Goal: Task Accomplishment & Management: Manage account settings

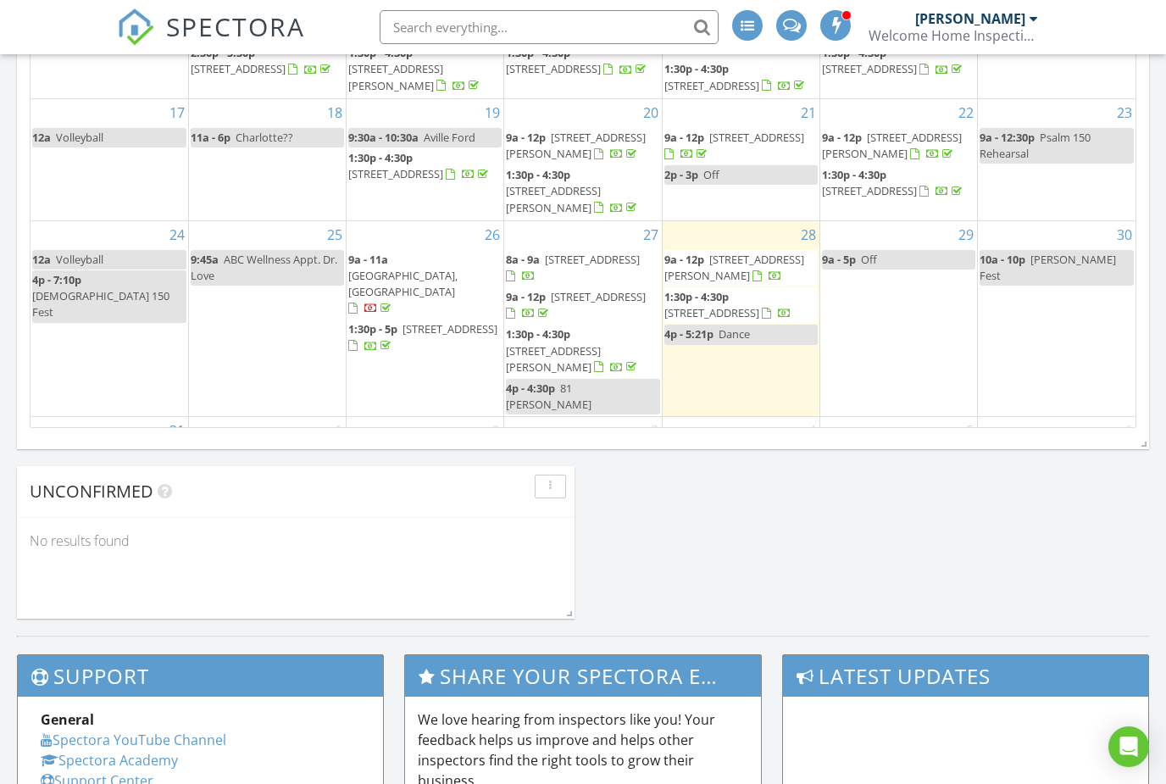
scroll to position [1543, 1167]
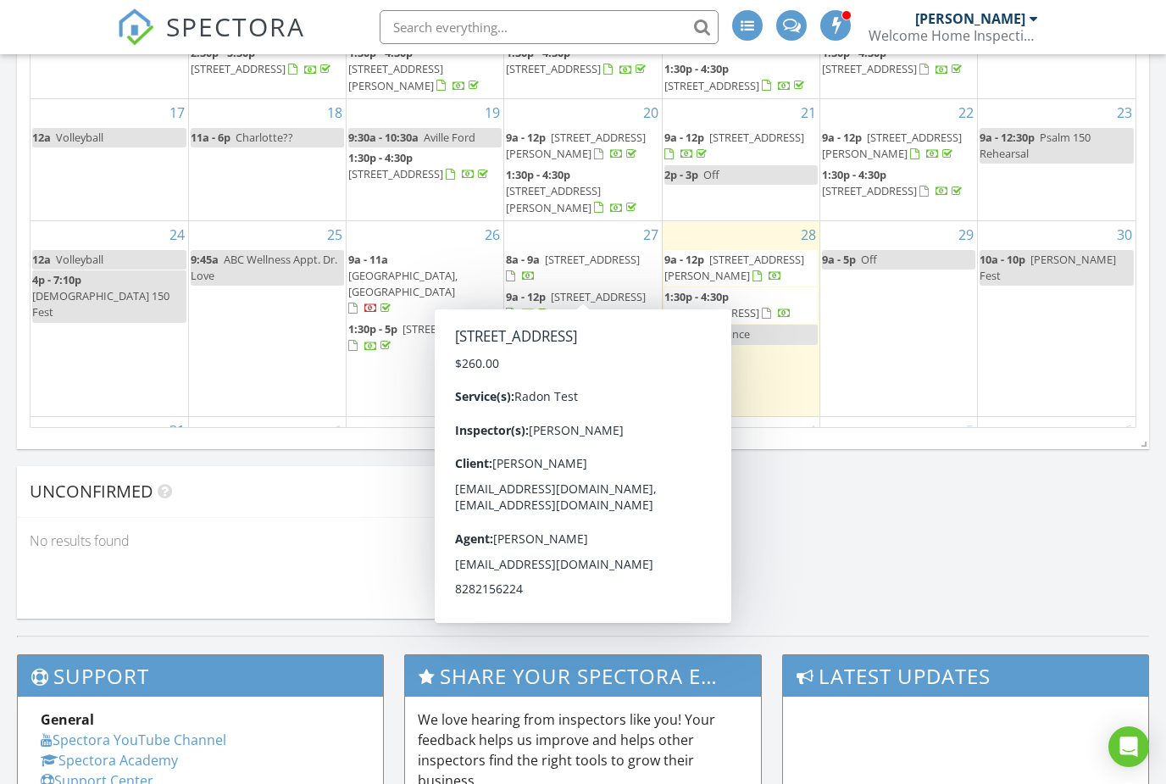
click at [536, 282] on div at bounding box center [521, 277] width 30 height 16
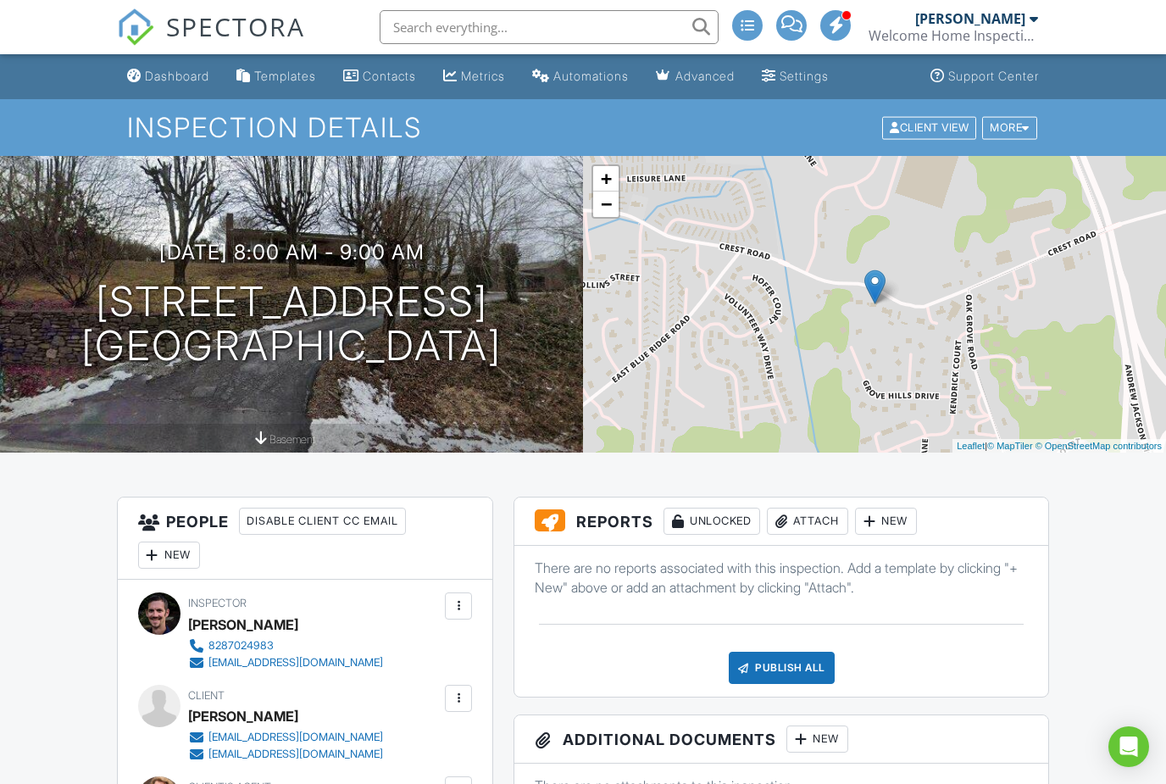
click at [825, 514] on div "Attach" at bounding box center [807, 521] width 81 height 27
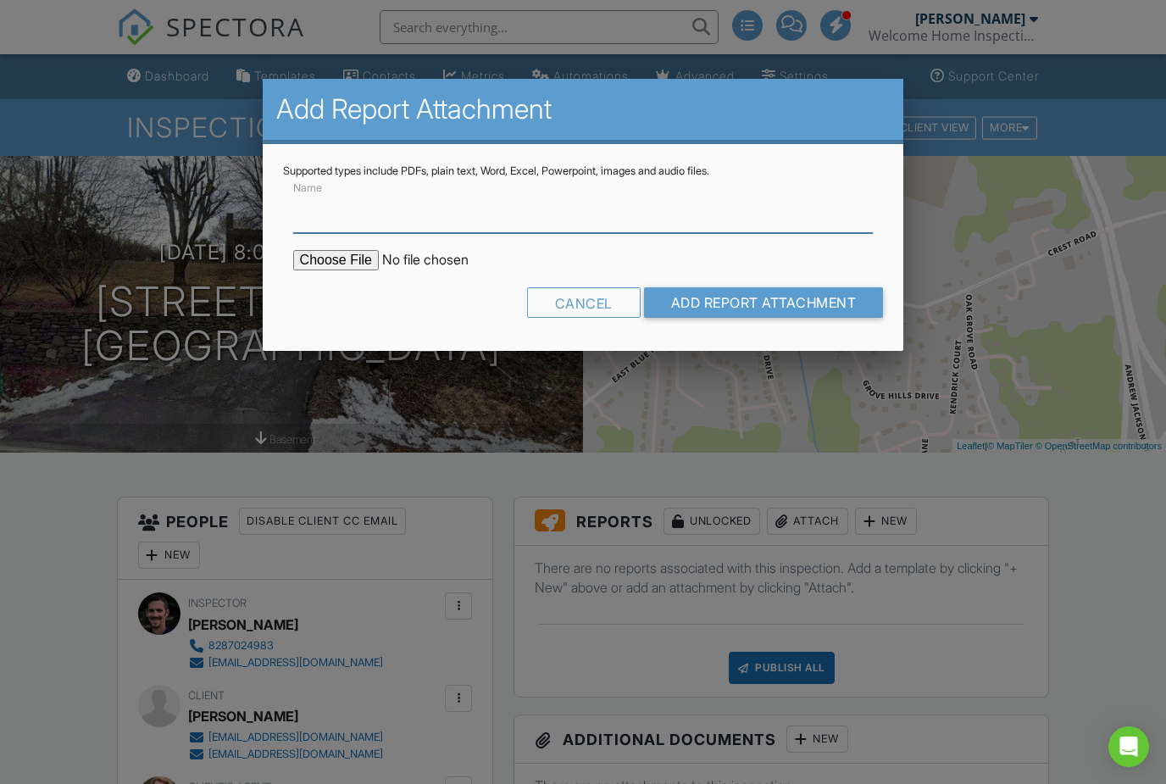
click at [720, 218] on input "Name" at bounding box center [583, 213] width 581 height 42
type input "Water Analysis Report"
click at [332, 268] on input "file" at bounding box center [437, 260] width 288 height 20
type input "C:\fakepath\Water Analysis Report.pdf"
click at [804, 292] on input "Add Report Attachment" at bounding box center [764, 302] width 240 height 31
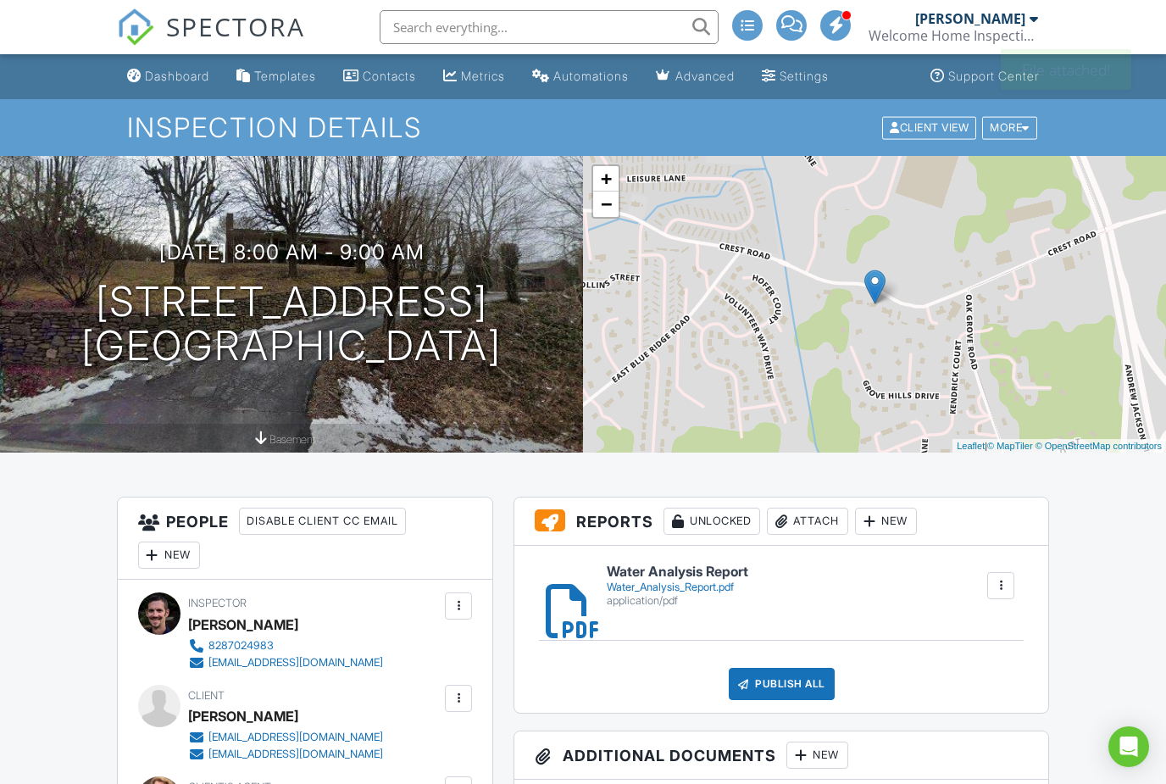
click at [168, 28] on span "SPECTORA" at bounding box center [235, 26] width 139 height 36
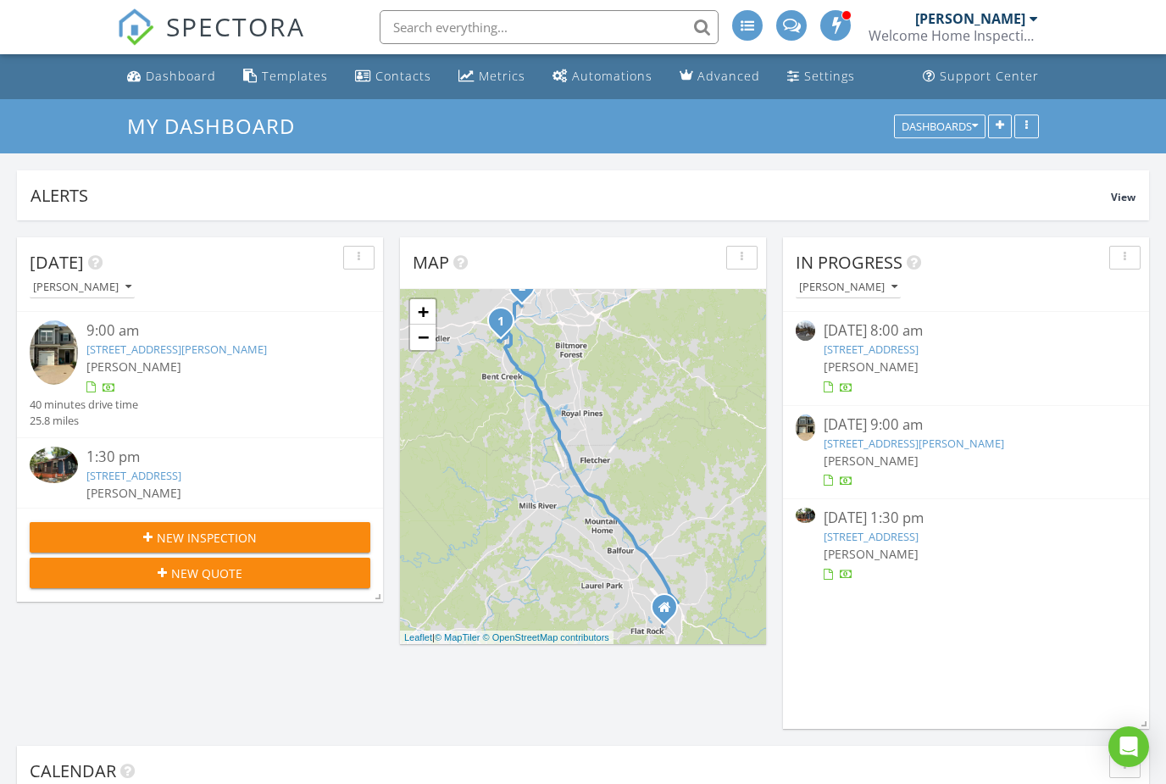
scroll to position [8, 8]
